Goal: Communication & Community: Answer question/provide support

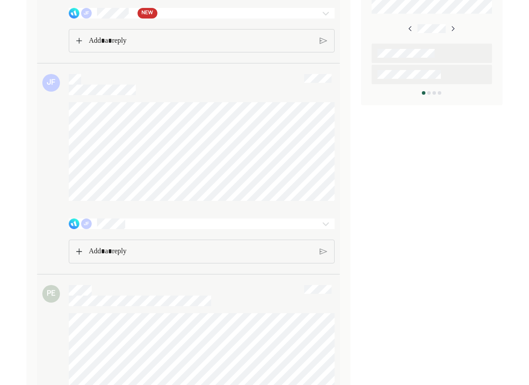
scroll to position [375, 0]
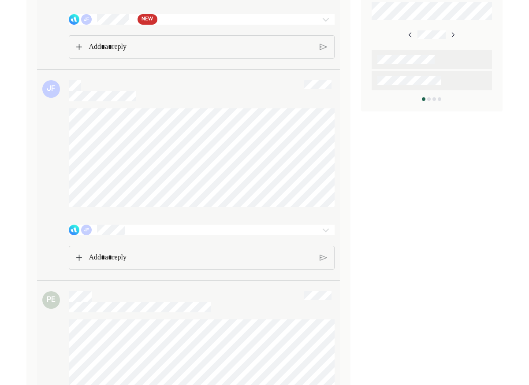
click at [150, 24] on span "NEW" at bounding box center [146, 19] width 11 height 9
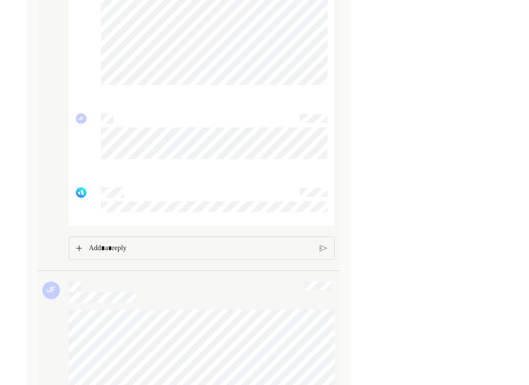
scroll to position [2796, 0]
click at [123, 243] on div "Rich Text Editor. Editing area: main" at bounding box center [200, 244] width 233 height 23
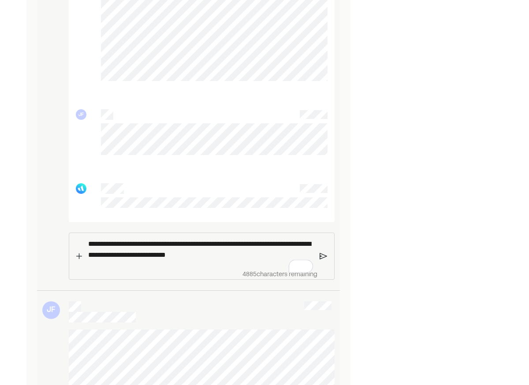
click at [323, 260] on img at bounding box center [322, 256] width 7 height 8
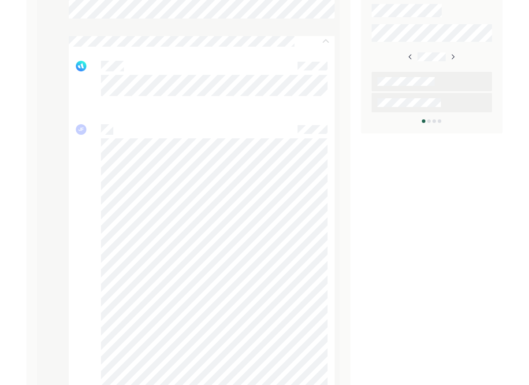
scroll to position [0, 0]
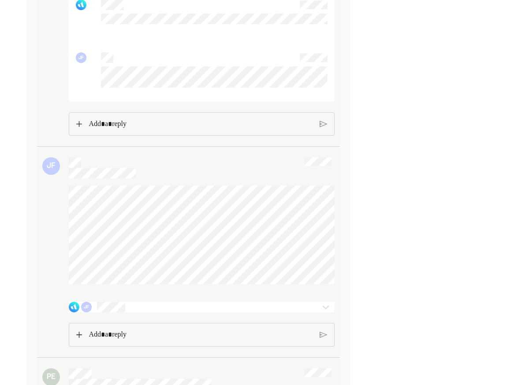
scroll to position [2970, 0]
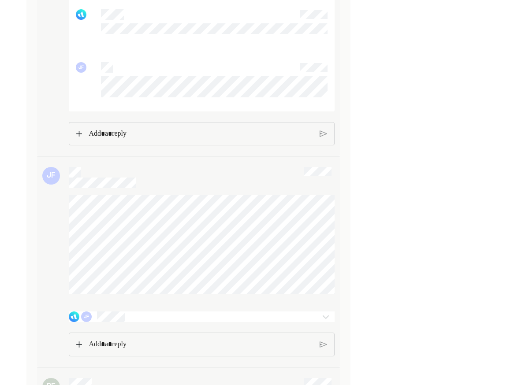
click at [155, 137] on p "Rich Text Editor. Editing area: main" at bounding box center [201, 133] width 224 height 11
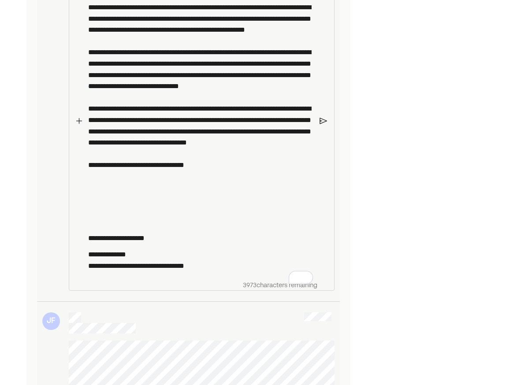
scroll to position [3149, 0]
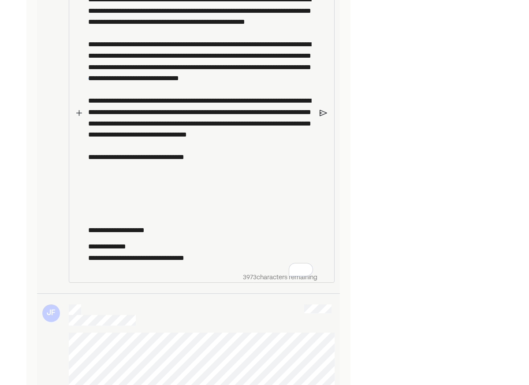
click at [258, 263] on p "**********" at bounding box center [200, 252] width 224 height 22
click at [322, 117] on img at bounding box center [322, 113] width 7 height 8
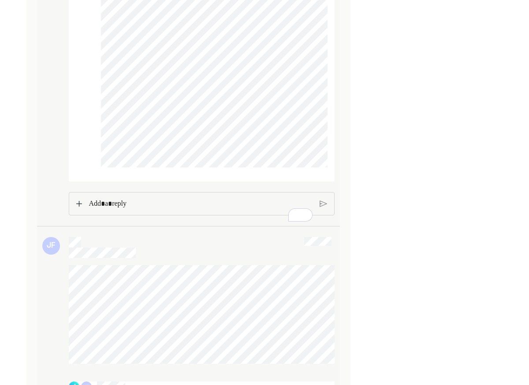
scroll to position [3223, 0]
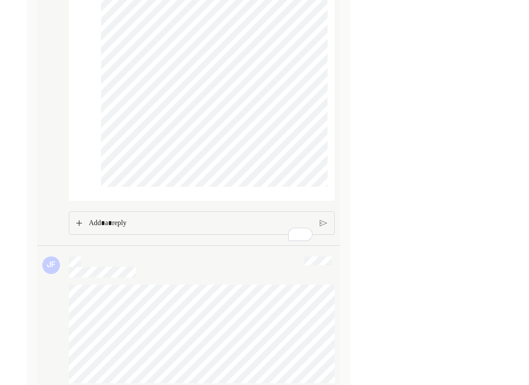
click at [119, 223] on div "Rich Text Editor. Editing area: main" at bounding box center [200, 223] width 233 height 23
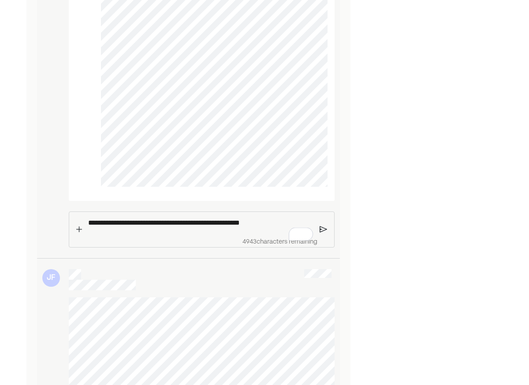
click at [321, 233] on img at bounding box center [322, 230] width 7 height 8
